Goal: Navigation & Orientation: Find specific page/section

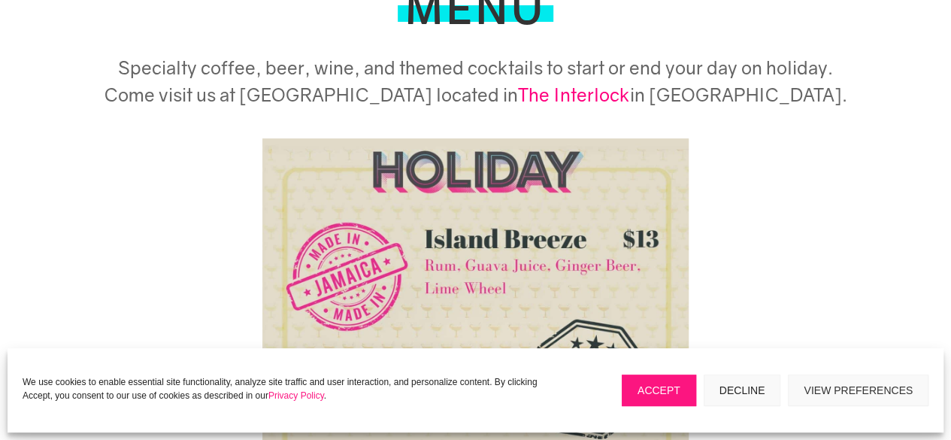
scroll to position [139, 0]
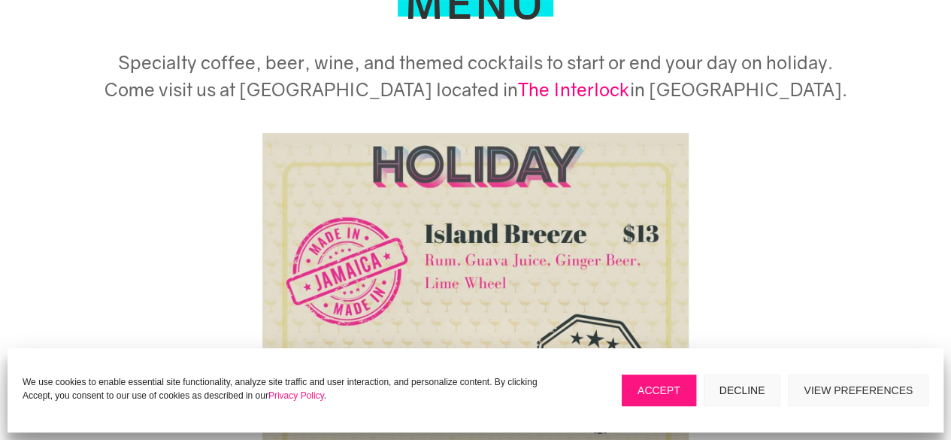
click at [658, 387] on button "Accept" at bounding box center [659, 391] width 74 height 32
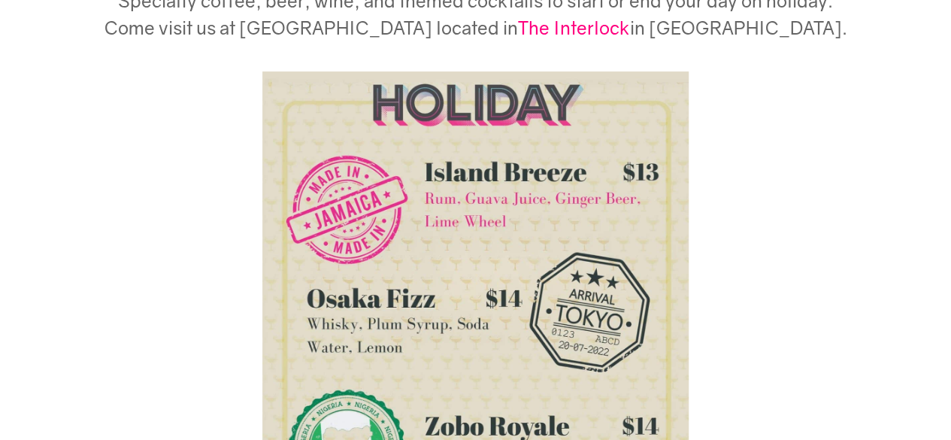
scroll to position [210, 0]
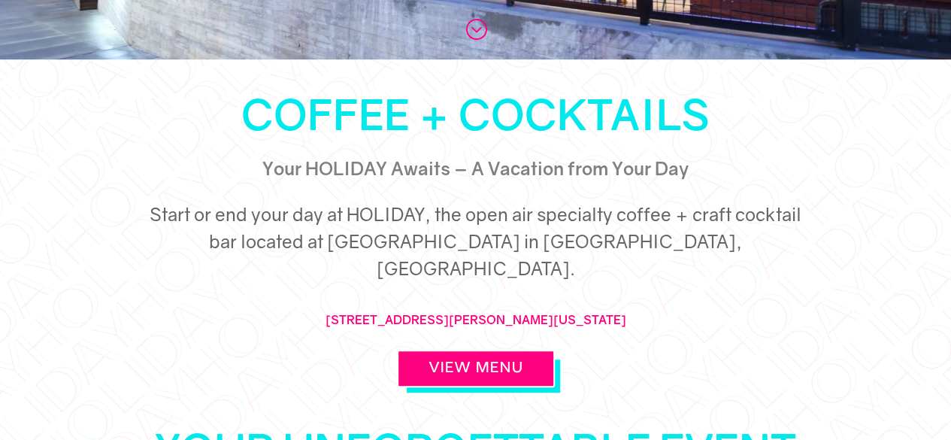
scroll to position [379, 0]
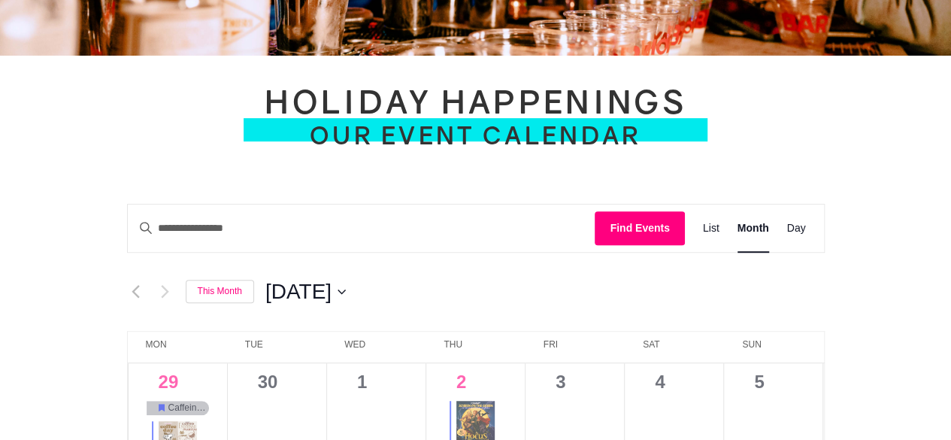
scroll to position [323, 0]
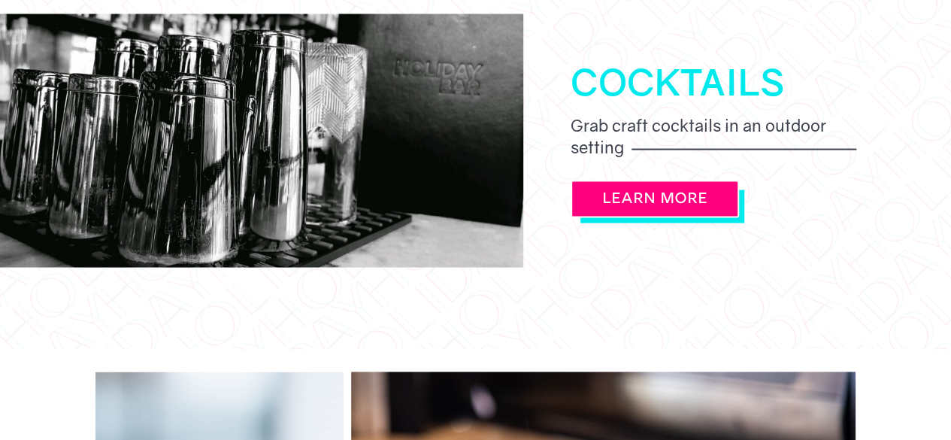
scroll to position [1383, 0]
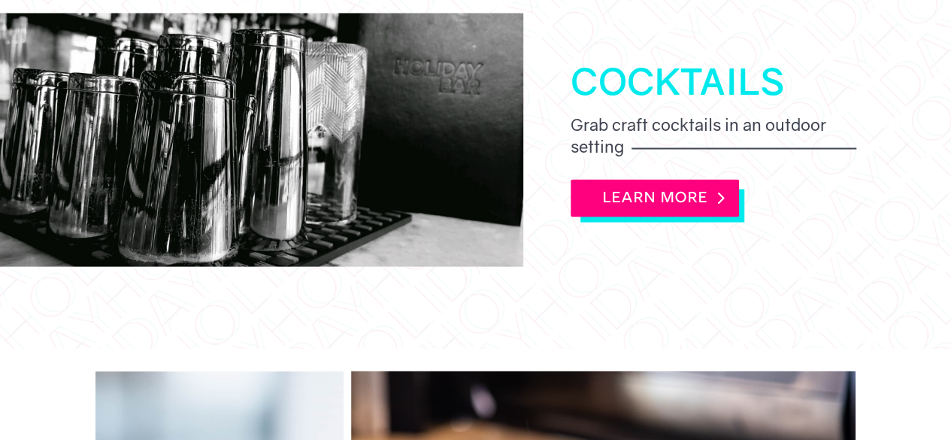
click at [682, 186] on link "LEARN MORE" at bounding box center [655, 198] width 168 height 38
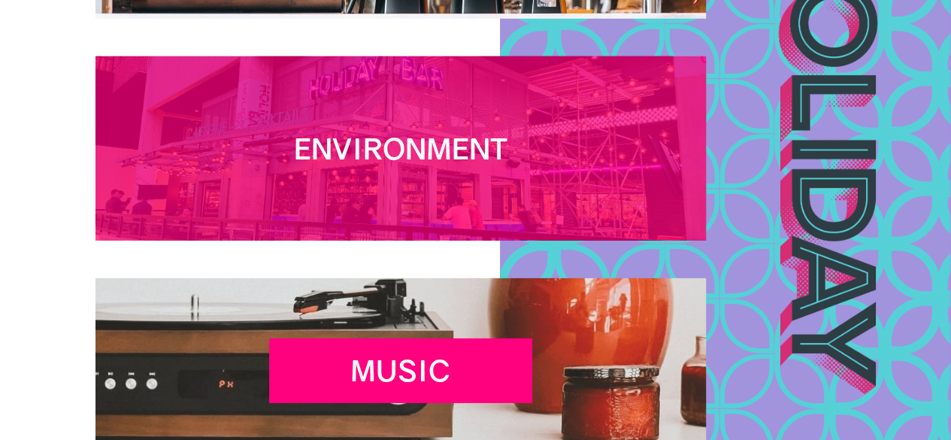
scroll to position [2158, 0]
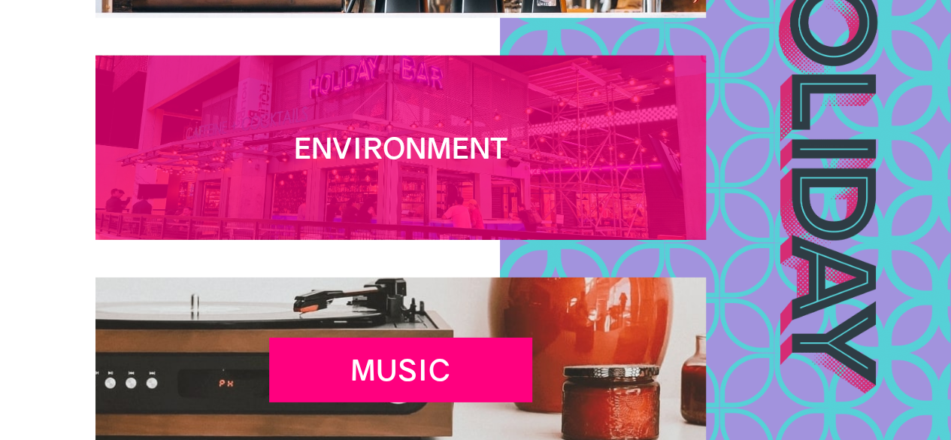
click at [359, 145] on h2 "Environment" at bounding box center [400, 152] width 263 height 42
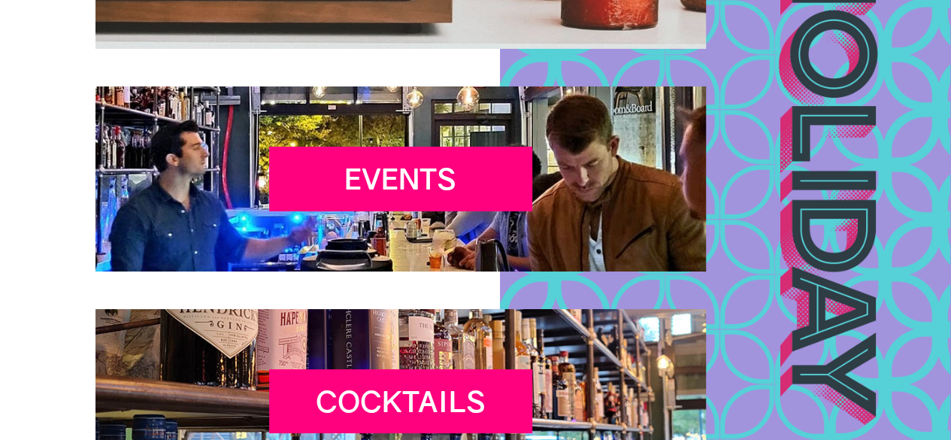
scroll to position [2637, 0]
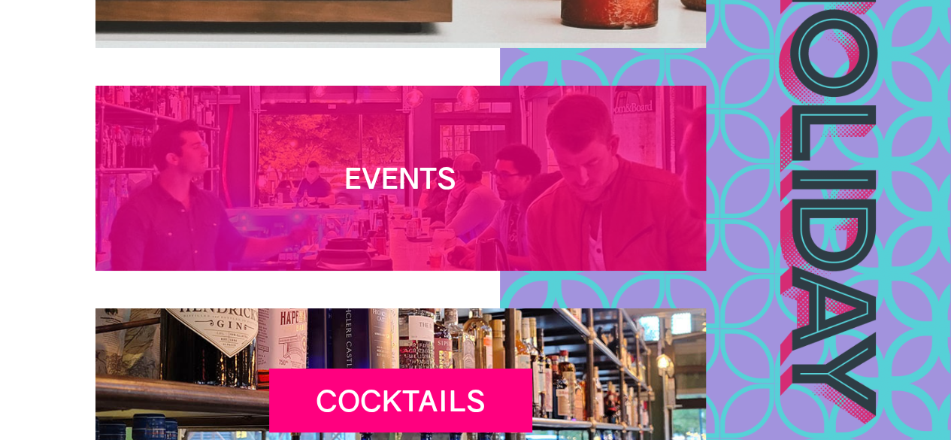
click at [443, 179] on h2 "Events" at bounding box center [400, 182] width 263 height 42
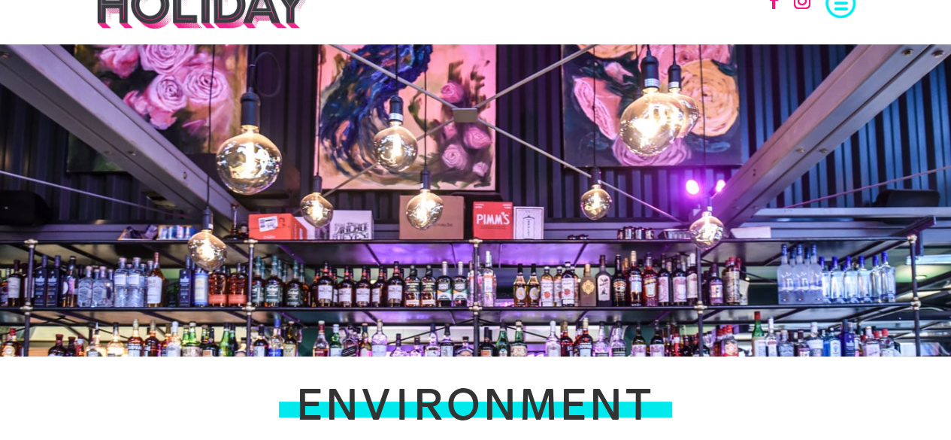
scroll to position [0, 0]
